Goal: Information Seeking & Learning: Find specific fact

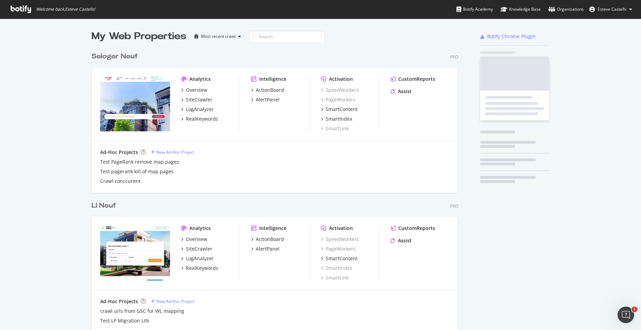
scroll to position [2007, 367]
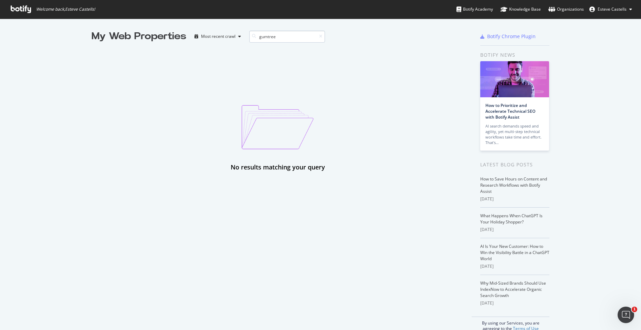
type input "gumtree"
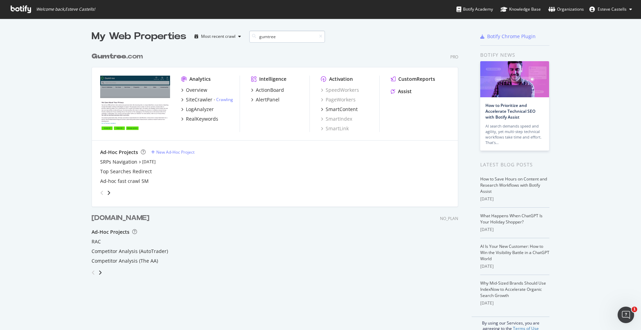
scroll to position [254, 367]
click at [223, 99] on link "Crawling" at bounding box center [224, 100] width 17 height 6
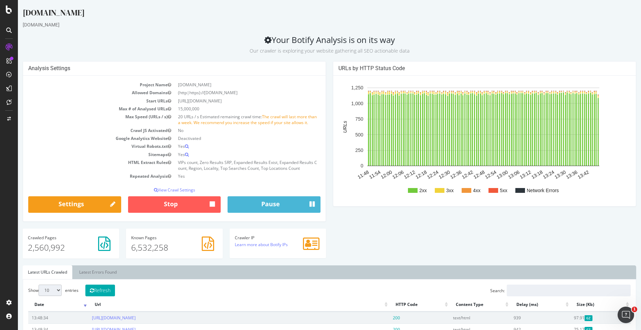
click at [391, 236] on div "Analysis Settings Project Name Gumtree.com Allowed Domains (http|https)://www.g…" at bounding box center [329, 163] width 620 height 204
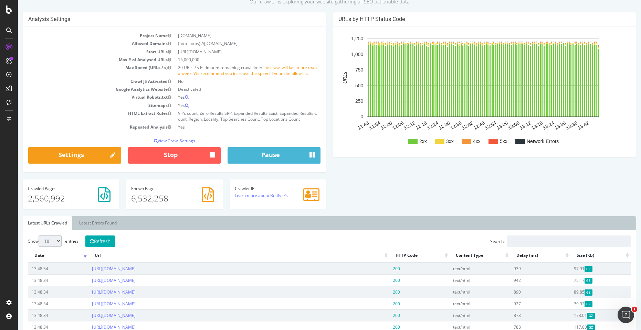
scroll to position [83, 0]
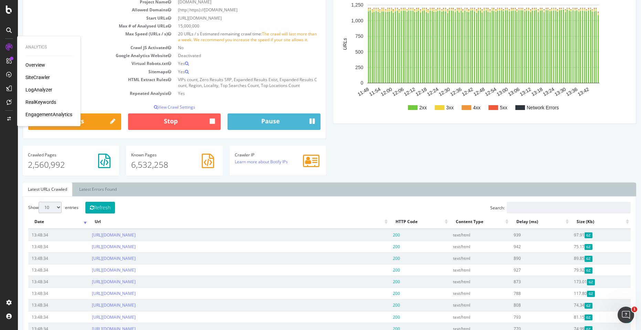
click at [39, 64] on div "Overview" at bounding box center [35, 65] width 20 height 7
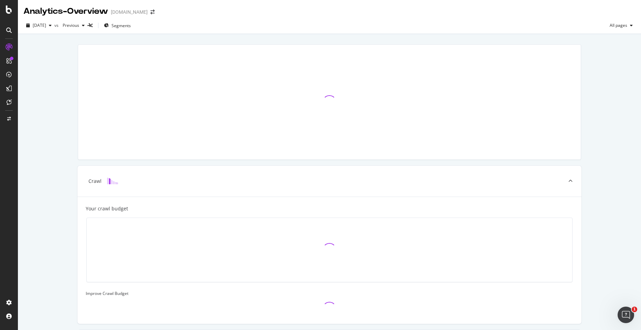
click at [51, 65] on div "Crawl Your crawl budget Improve Crawl Budget Index Rank Convert" at bounding box center [329, 250] width 623 height 432
click at [46, 26] on span "2025 Sep. 1st" at bounding box center [39, 25] width 13 height 6
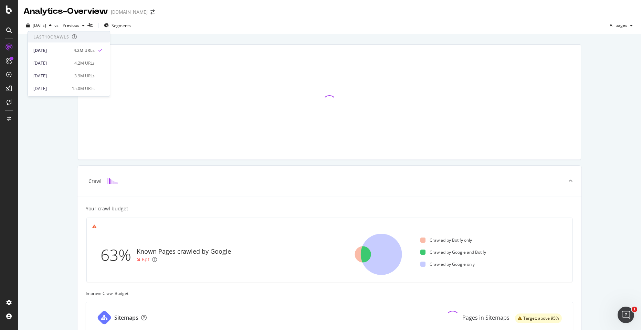
click at [75, 164] on div at bounding box center [329, 102] width 511 height 127
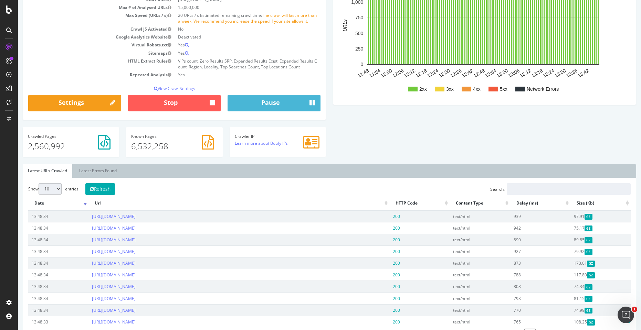
scroll to position [121, 0]
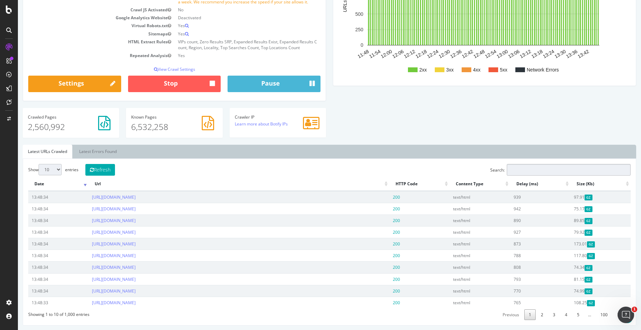
click at [547, 171] on input "Search:" at bounding box center [569, 170] width 124 height 12
type input "bark"
click at [184, 86] on button "Stop" at bounding box center [174, 84] width 93 height 17
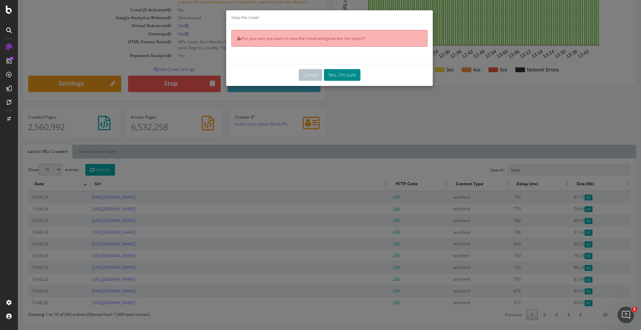
click at [344, 75] on button "Yes, I'm sure" at bounding box center [342, 75] width 36 height 12
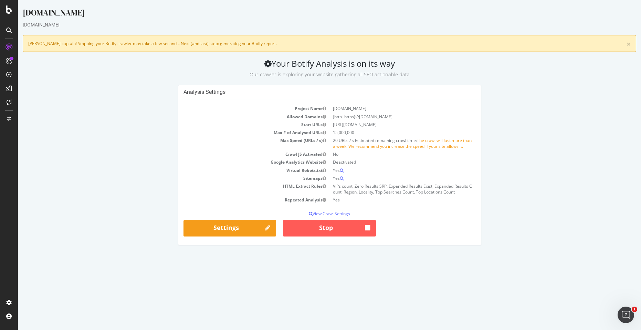
scroll to position [0, 0]
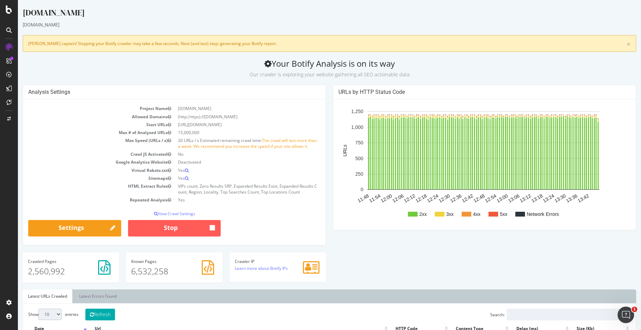
click at [412, 264] on div "Analysis Settings Project Name Gumtree.com Allowed Domains (http|https)://www.g…" at bounding box center [329, 187] width 620 height 204
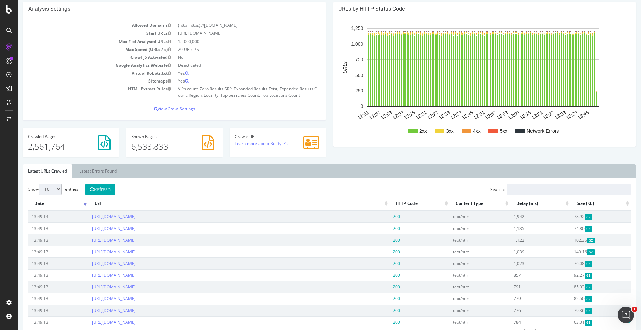
scroll to position [98, 0]
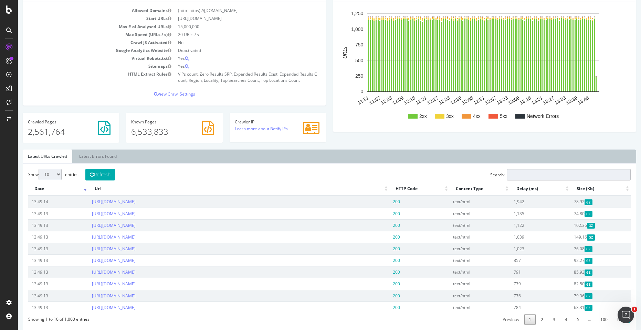
click at [519, 174] on input "Search:" at bounding box center [569, 175] width 124 height 12
type input "bark"
copy link "[URL][DOMAIN_NAME]"
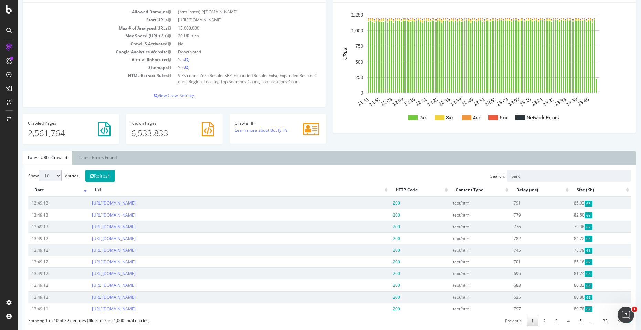
click at [371, 156] on ul "Latest URLs Crawled Latest Errors Found" at bounding box center [329, 158] width 613 height 14
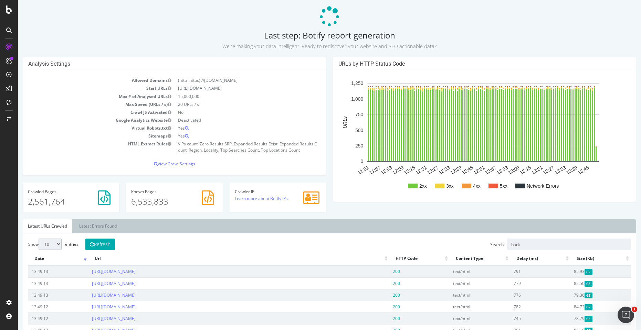
scroll to position [0, 0]
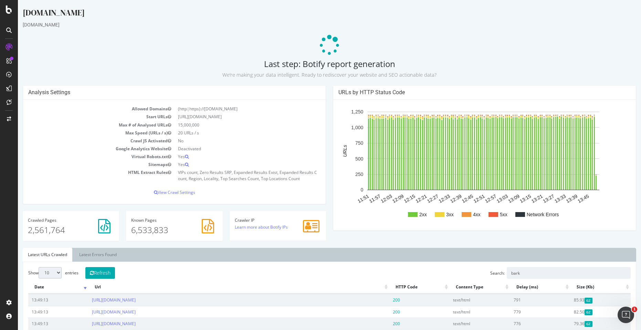
drag, startPoint x: 494, startPoint y: 42, endPoint x: 496, endPoint y: 37, distance: 5.1
click at [495, 40] on p at bounding box center [329, 45] width 613 height 21
